Goal: Complete application form

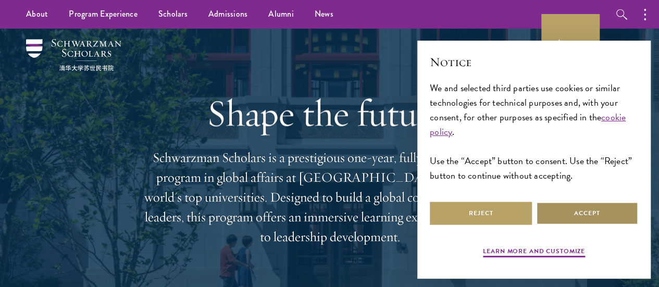
click at [567, 204] on button "Accept" at bounding box center [587, 212] width 102 height 23
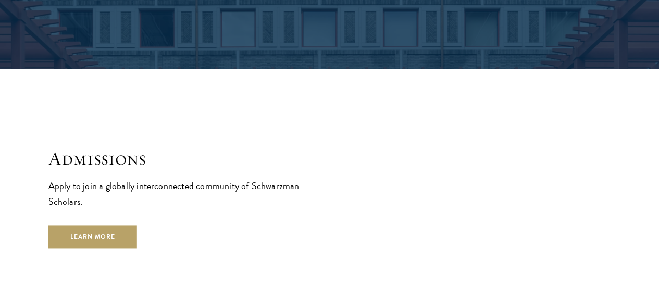
scroll to position [1614, 0]
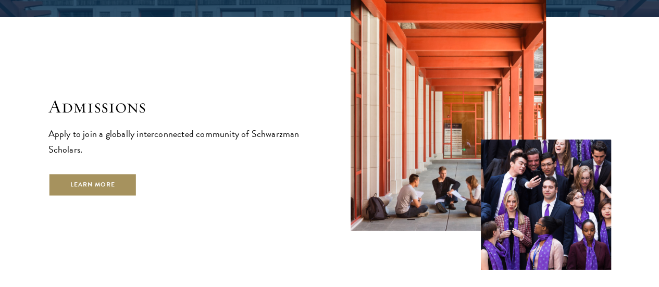
click at [137, 196] on link "Learn More" at bounding box center [92, 184] width 89 height 23
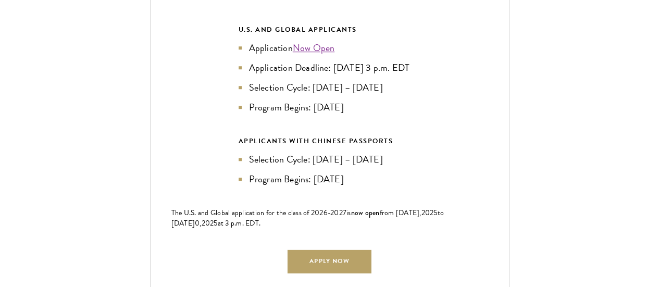
scroll to position [2395, 0]
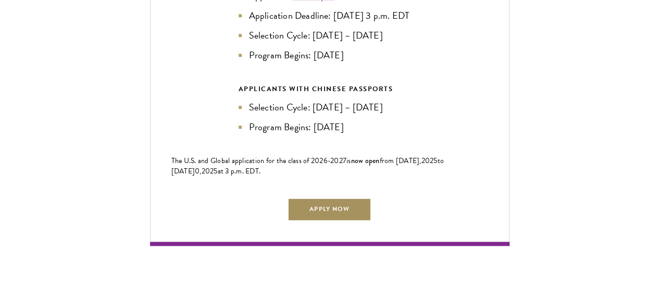
click at [324, 197] on link "Apply Now" at bounding box center [328, 208] width 83 height 23
